Goal: Information Seeking & Learning: Find specific fact

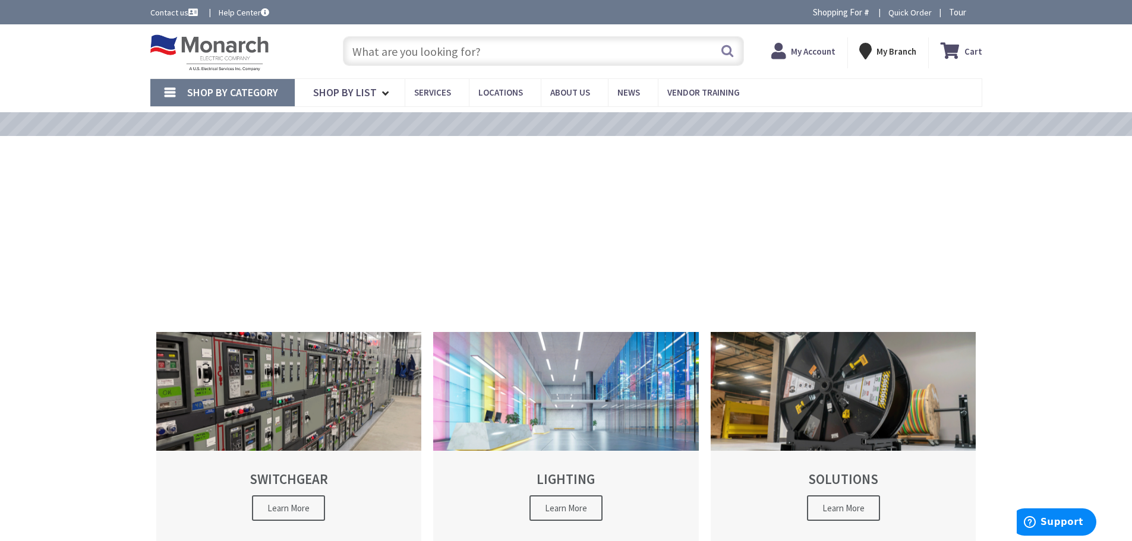
click at [389, 46] on input "text" at bounding box center [543, 51] width 401 height 30
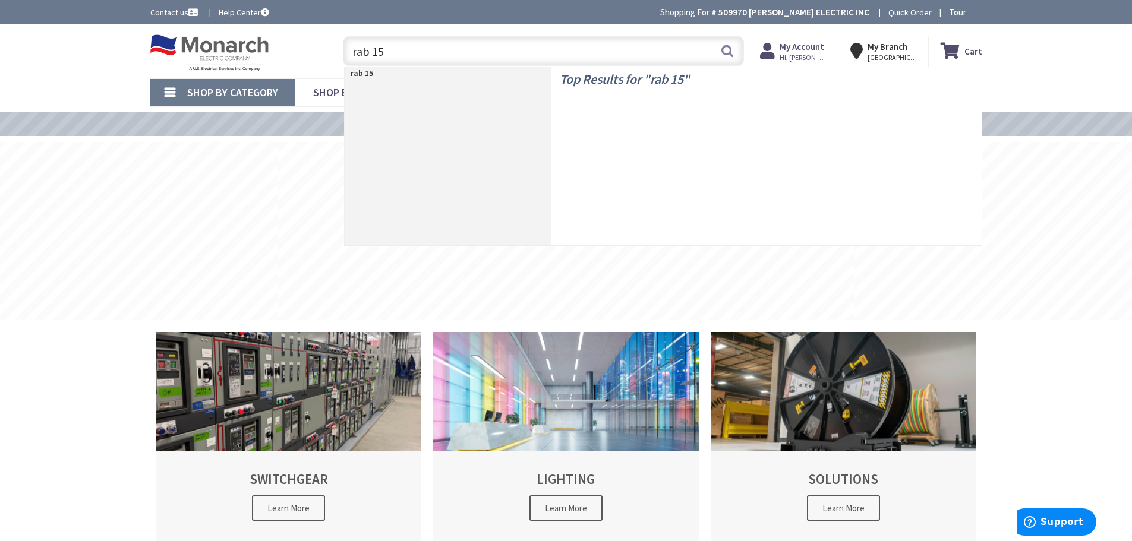
type input "rab 15w"
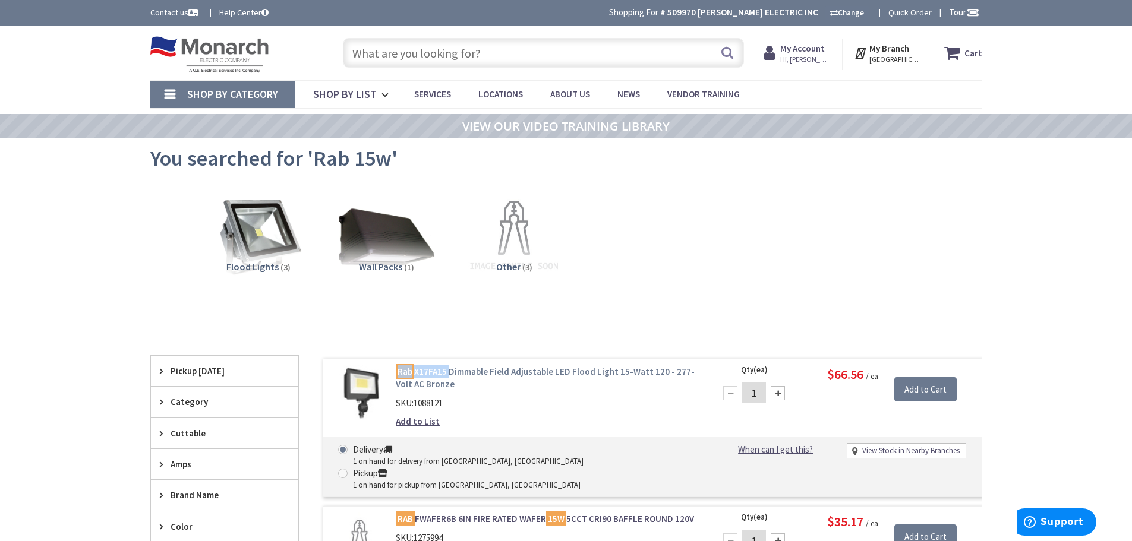
drag, startPoint x: 390, startPoint y: 368, endPoint x: 449, endPoint y: 369, distance: 58.8
click at [449, 369] on div "Rab X17FA15 Dimmable Field Adjustable LED Flood Light 15-Watt 120 - 277-Volt AC…" at bounding box center [547, 399] width 320 height 69
copy link "Rab X17FA15"
click at [366, 55] on input "text" at bounding box center [543, 53] width 401 height 30
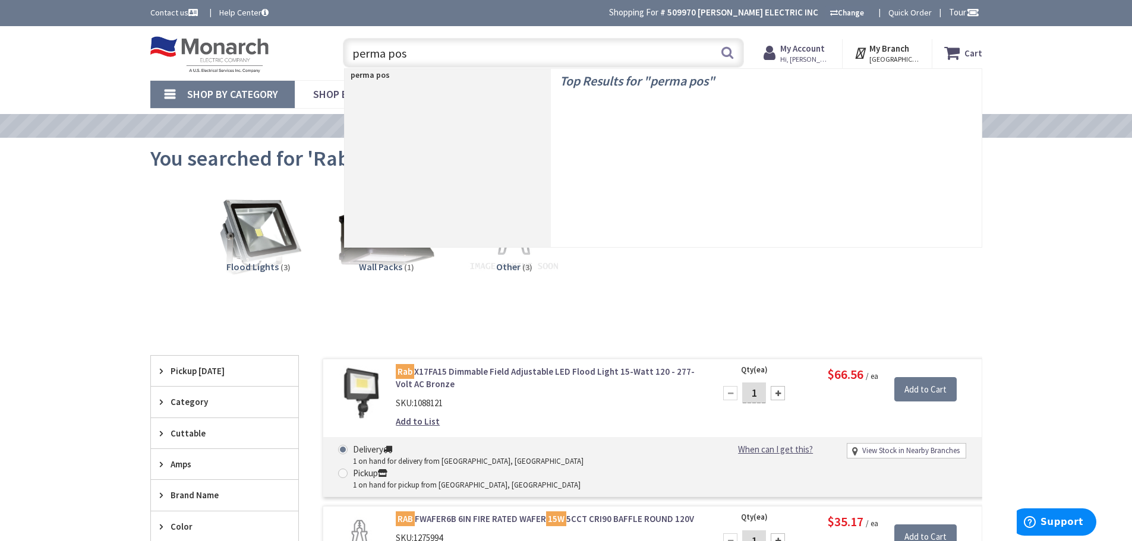
type input "perma post"
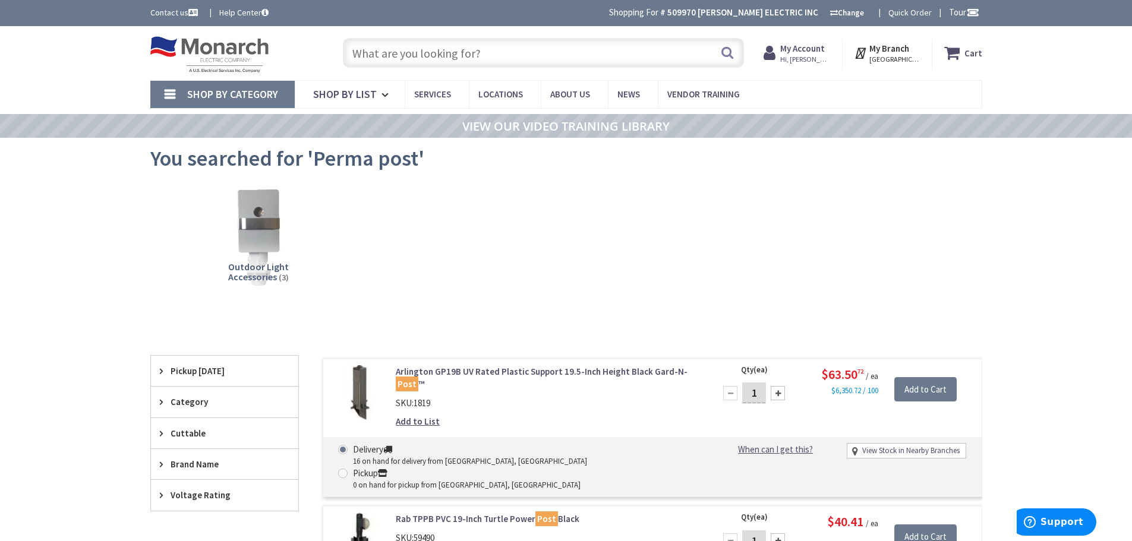
click at [408, 52] on input "text" at bounding box center [543, 53] width 401 height 30
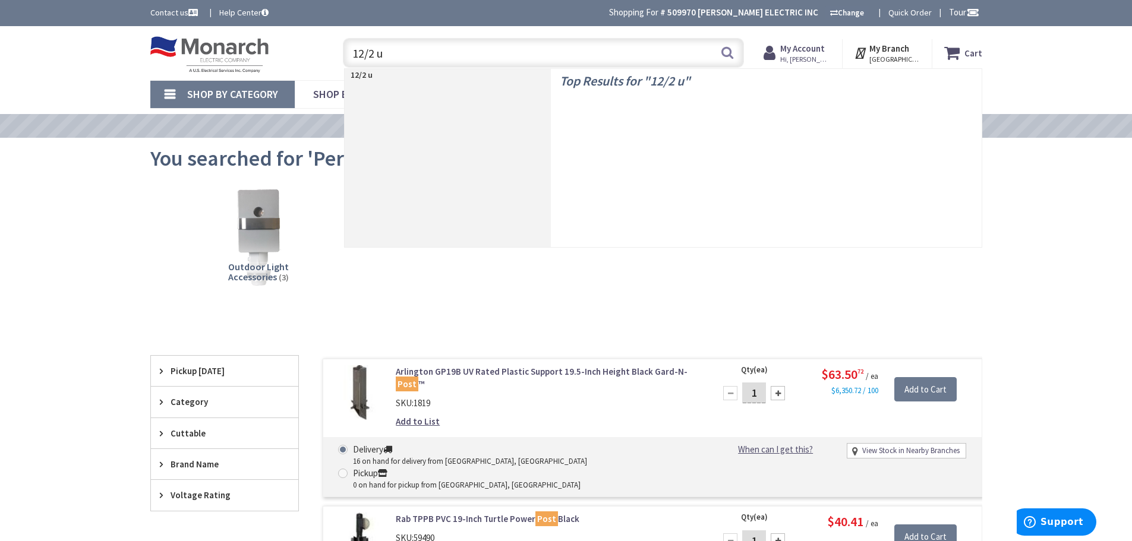
type input "12/2 uf"
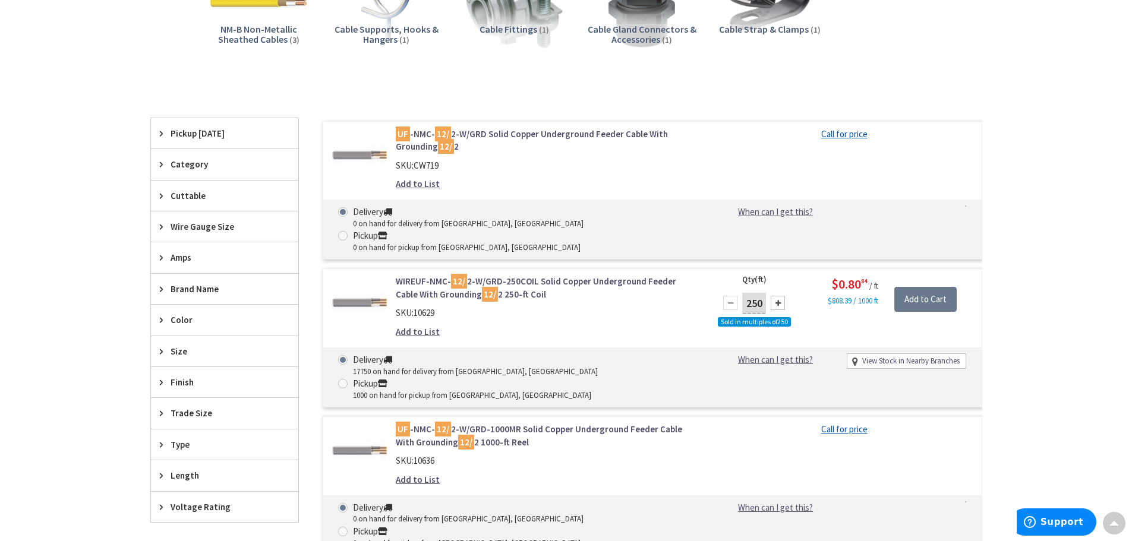
scroll to position [239, 0]
